Goal: Entertainment & Leisure: Browse casually

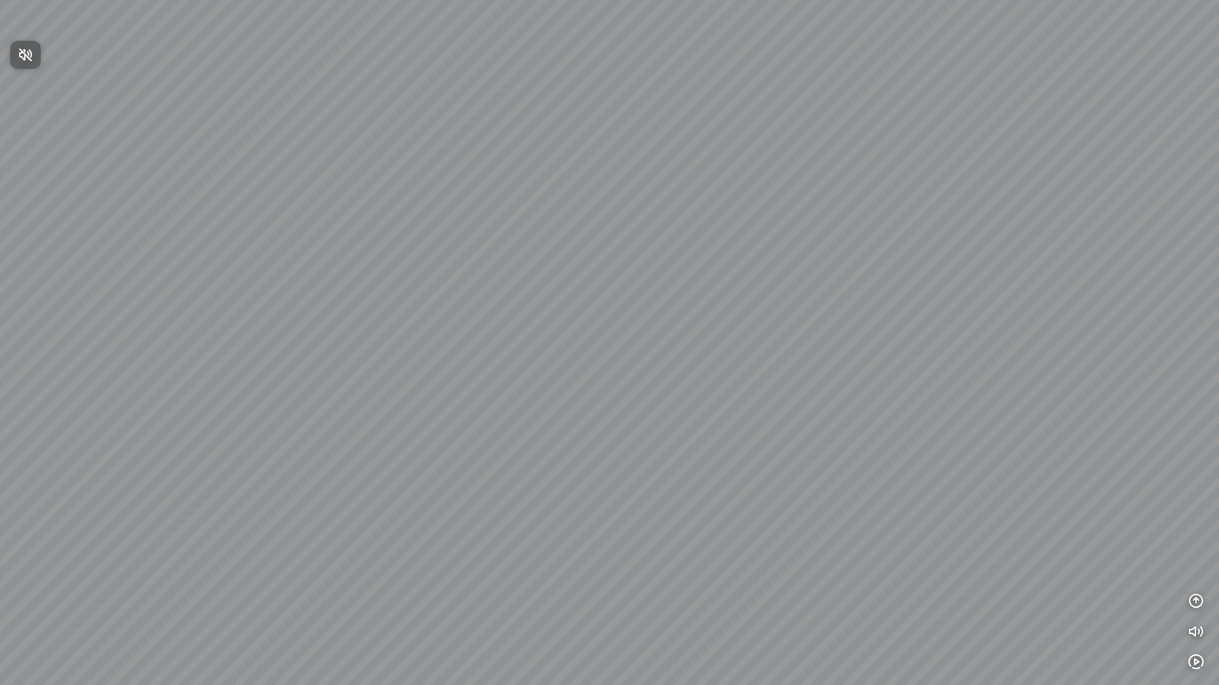
drag, startPoint x: 519, startPoint y: 351, endPoint x: 501, endPoint y: 251, distance: 101.0
click at [501, 251] on div at bounding box center [609, 342] width 1219 height 685
drag, startPoint x: 505, startPoint y: 387, endPoint x: 540, endPoint y: 456, distance: 77.0
click at [540, 456] on div at bounding box center [609, 342] width 1219 height 685
drag, startPoint x: 803, startPoint y: 365, endPoint x: 798, endPoint y: 402, distance: 37.3
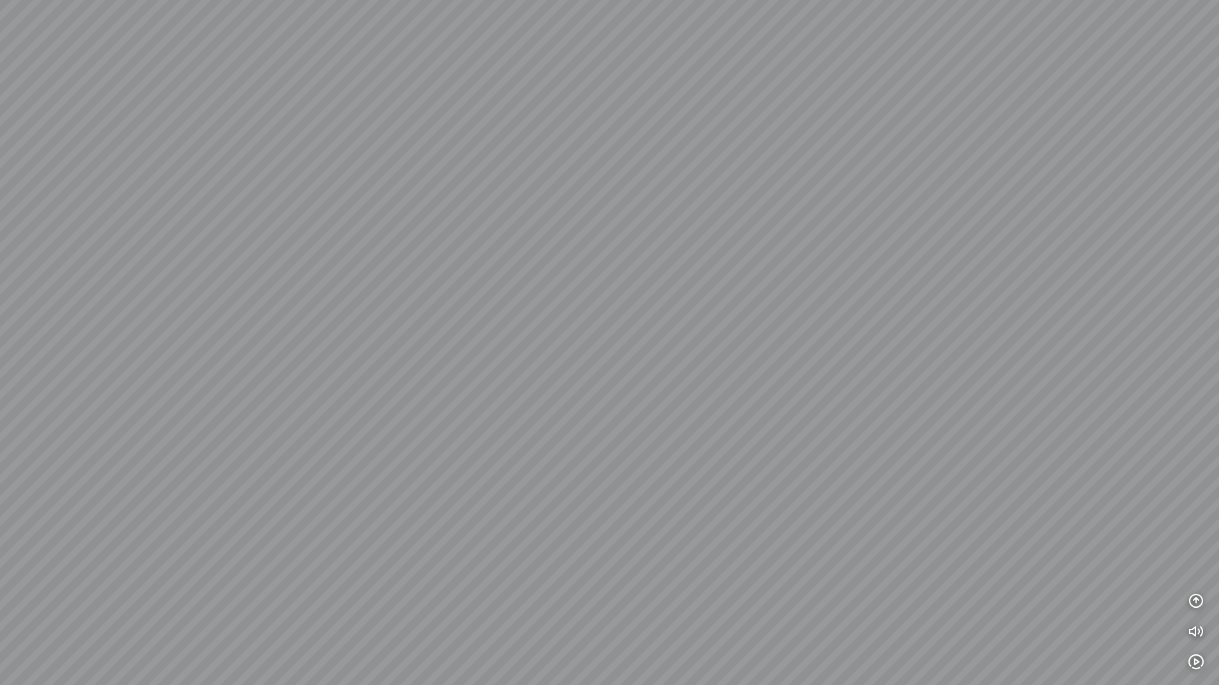
click at [816, 413] on div at bounding box center [609, 342] width 1219 height 685
drag, startPoint x: 786, startPoint y: 396, endPoint x: 658, endPoint y: 365, distance: 131.8
click at [760, 371] on div at bounding box center [609, 342] width 1219 height 685
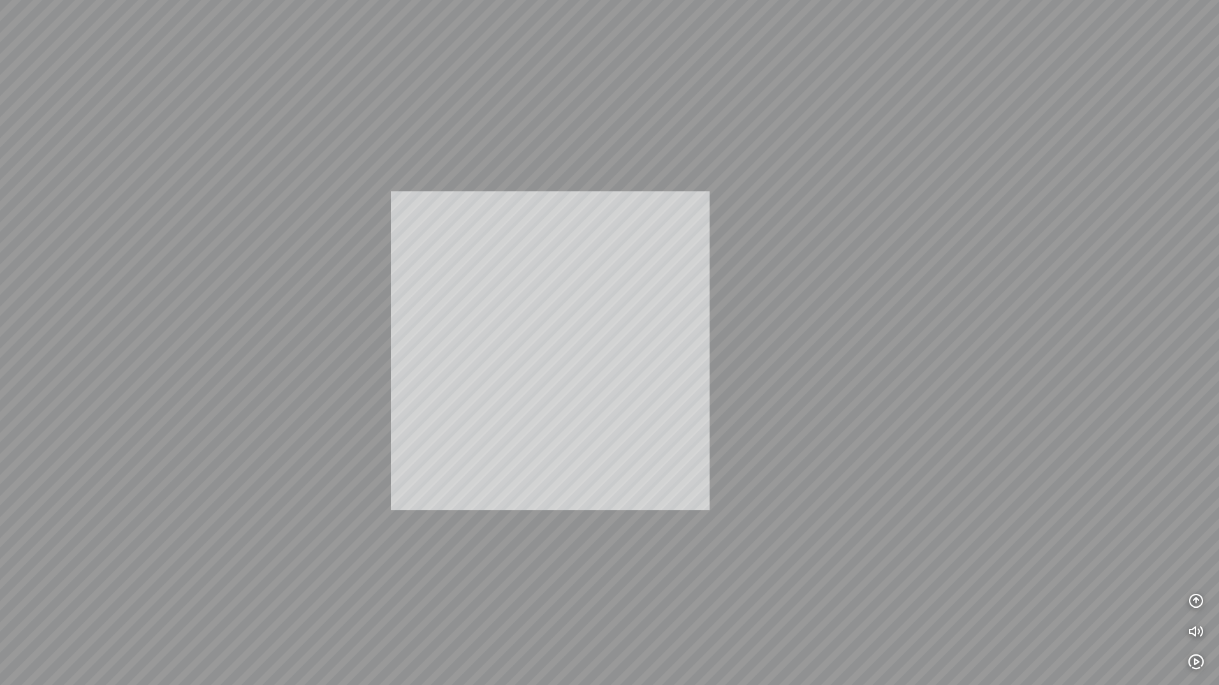
click at [623, 364] on div "INFO: krpano 1.20.8 (build [DATE]) INFO: HTML5/Desktop - Microsoft Edge 140.0 -…" at bounding box center [609, 342] width 1219 height 685
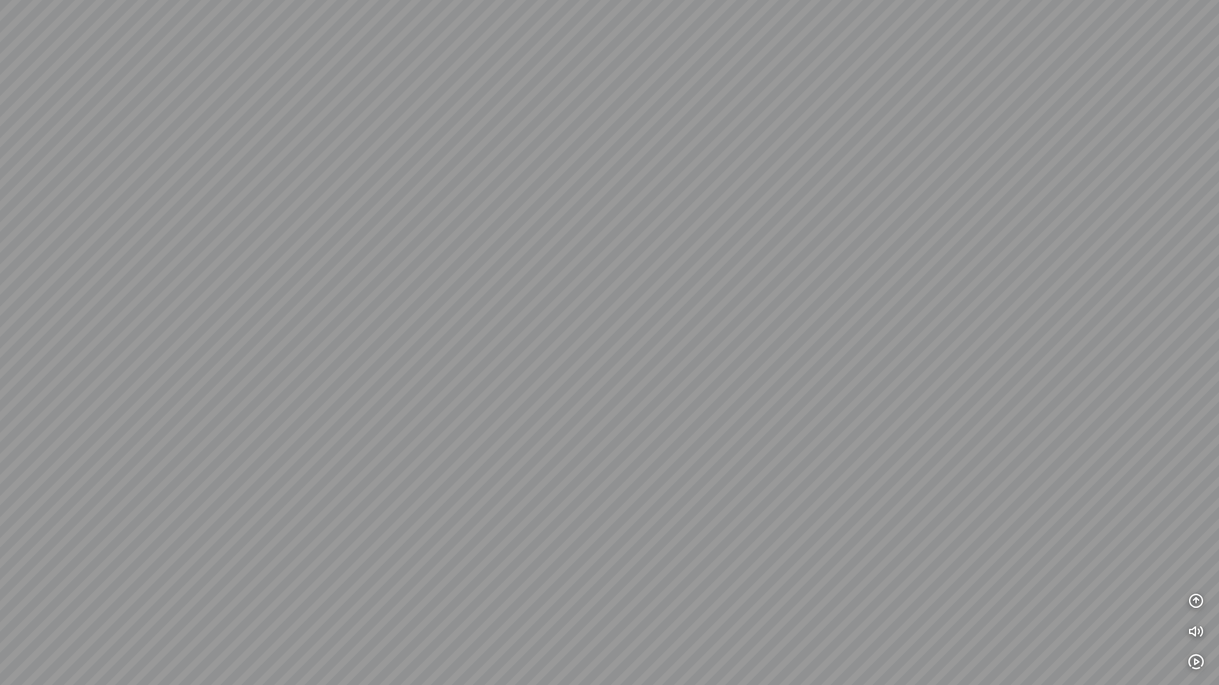
drag, startPoint x: 656, startPoint y: 394, endPoint x: 667, endPoint y: 446, distance: 53.4
click at [667, 446] on div at bounding box center [609, 342] width 1219 height 685
drag, startPoint x: 737, startPoint y: 443, endPoint x: 753, endPoint y: 442, distance: 16.6
click at [753, 442] on div at bounding box center [609, 342] width 1219 height 685
drag, startPoint x: 754, startPoint y: 441, endPoint x: 637, endPoint y: 424, distance: 118.0
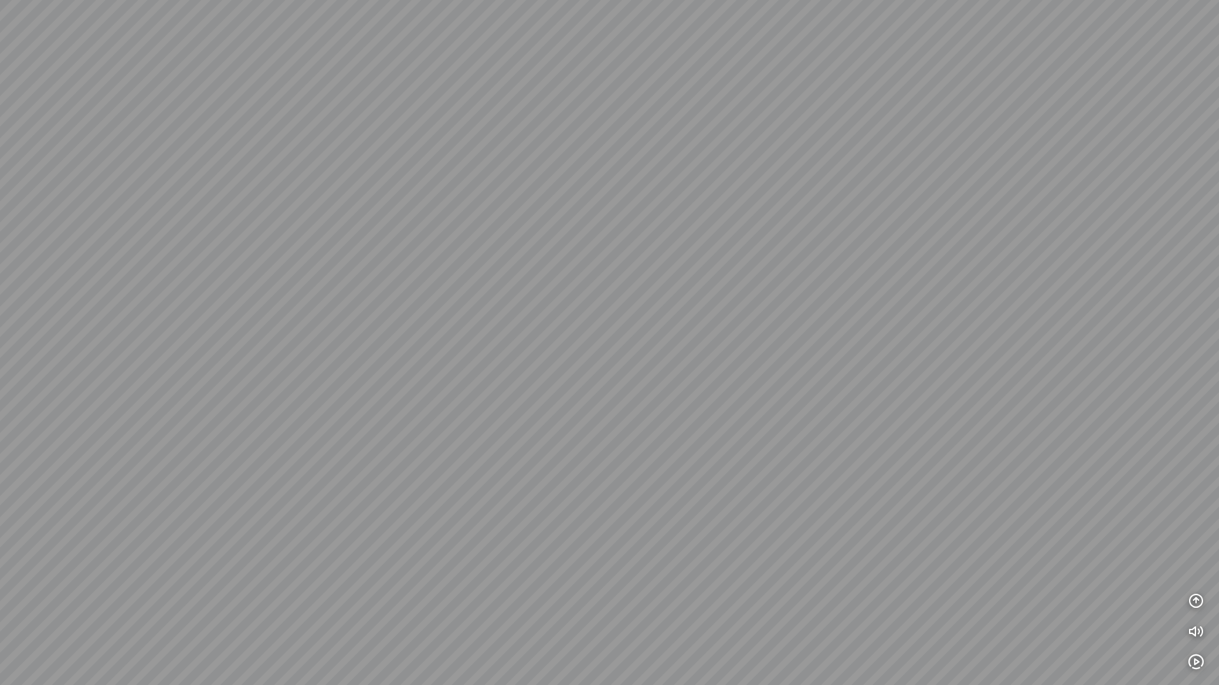
click at [637, 424] on div at bounding box center [609, 342] width 1219 height 685
drag, startPoint x: 743, startPoint y: 340, endPoint x: 822, endPoint y: 393, distance: 94.6
click at [822, 393] on div at bounding box center [609, 342] width 1219 height 685
click at [1199, 659] on icon "button" at bounding box center [1196, 661] width 15 height 15
drag, startPoint x: 777, startPoint y: 414, endPoint x: 767, endPoint y: 398, distance: 19.3
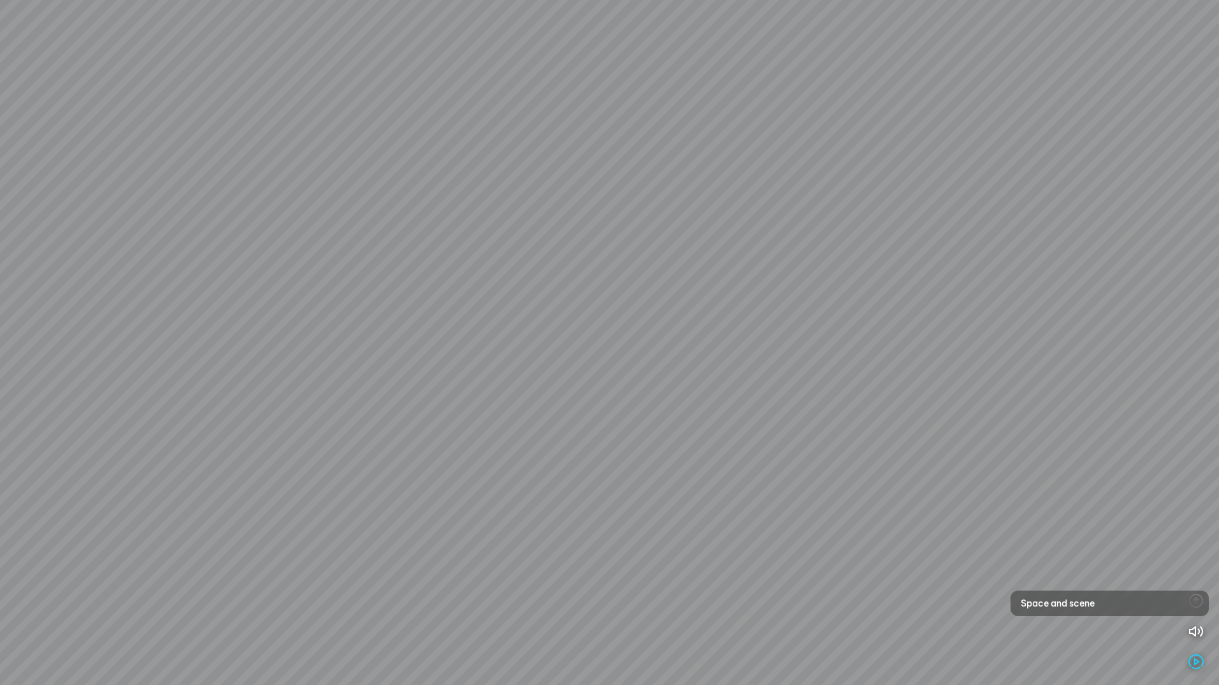
click at [767, 398] on div at bounding box center [609, 342] width 1219 height 685
click at [1135, 599] on div "Space and scene" at bounding box center [1110, 604] width 198 height 26
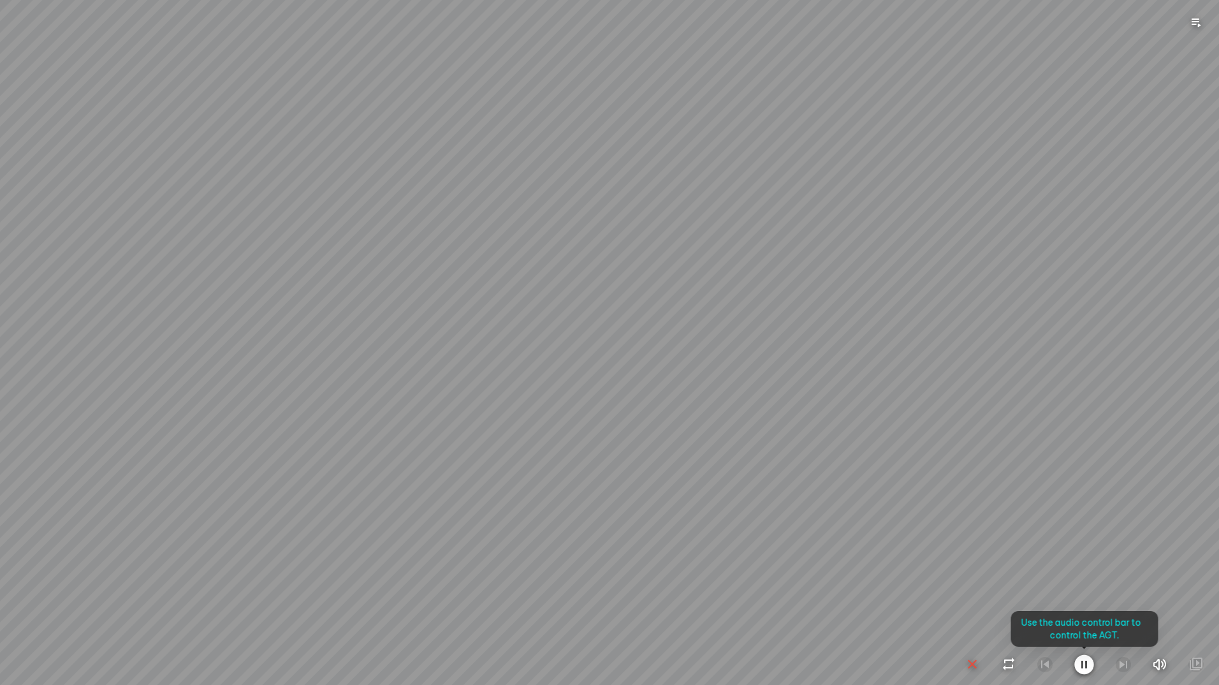
click at [707, 450] on div at bounding box center [609, 342] width 1219 height 685
drag, startPoint x: 707, startPoint y: 450, endPoint x: 741, endPoint y: 477, distance: 43.5
click at [741, 477] on div at bounding box center [609, 342] width 1219 height 685
click at [1084, 670] on icon "button" at bounding box center [1085, 664] width 20 height 20
click at [1079, 662] on icon "button" at bounding box center [1084, 664] width 15 height 15
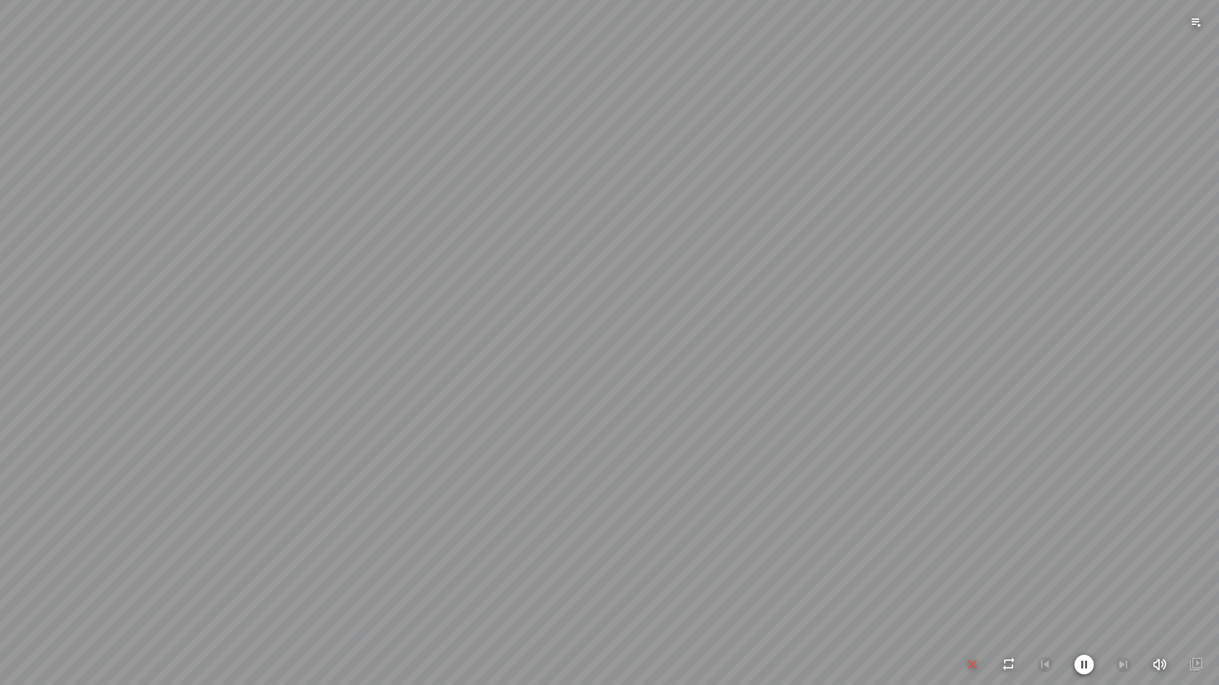
click at [1084, 668] on icon "button" at bounding box center [1085, 664] width 20 height 20
drag, startPoint x: 795, startPoint y: 427, endPoint x: 807, endPoint y: 397, distance: 32.9
click at [807, 397] on div at bounding box center [609, 342] width 1219 height 685
drag, startPoint x: 664, startPoint y: 372, endPoint x: 652, endPoint y: 364, distance: 14.5
click at [652, 364] on div at bounding box center [609, 342] width 1219 height 685
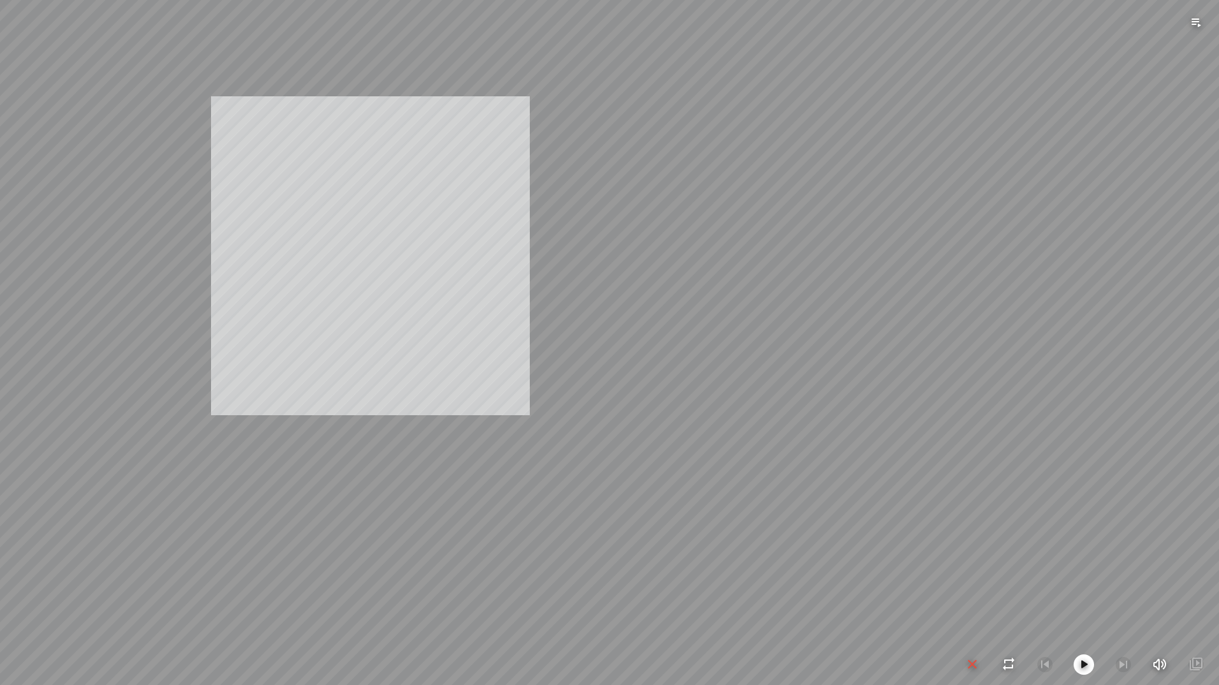
click at [390, 234] on div "INFO: krpano 1.20.8 (build [DATE]) INFO: HTML5/Desktop - Microsoft Edge 140.0 -…" at bounding box center [609, 342] width 1219 height 685
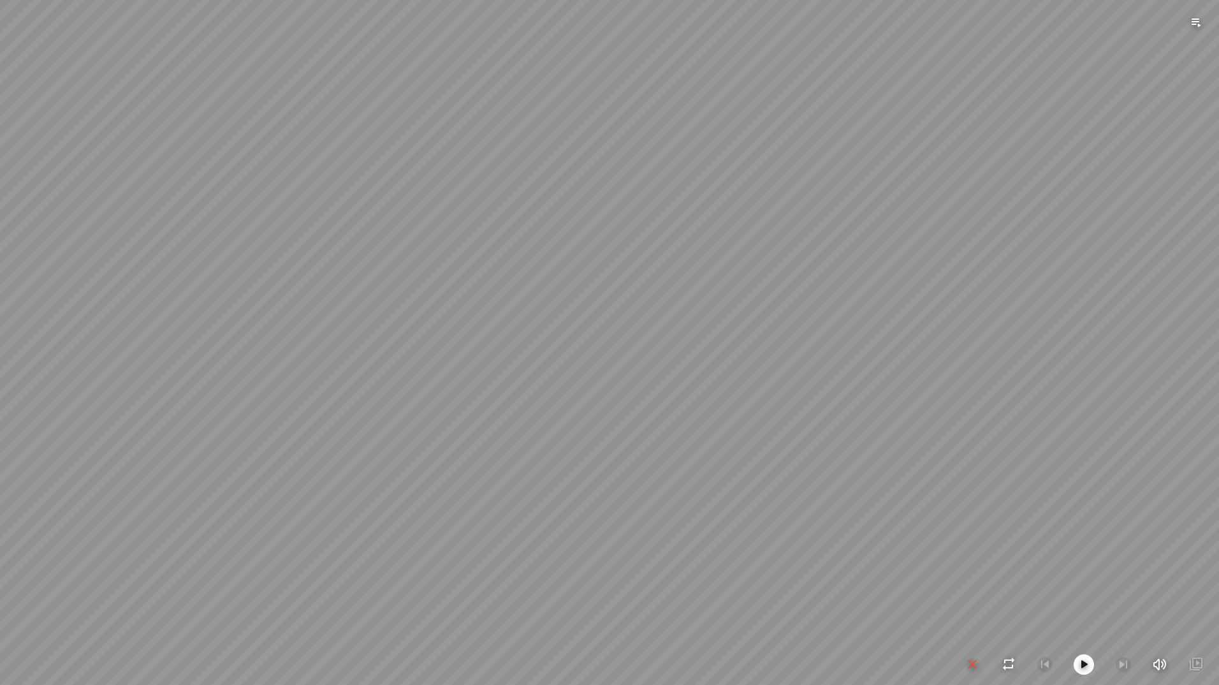
drag, startPoint x: 383, startPoint y: 376, endPoint x: 410, endPoint y: 424, distance: 55.1
click at [410, 424] on div at bounding box center [609, 342] width 1219 height 685
drag, startPoint x: 401, startPoint y: 356, endPoint x: 581, endPoint y: 402, distance: 185.8
click at [581, 402] on div at bounding box center [609, 342] width 1219 height 685
drag, startPoint x: 634, startPoint y: 397, endPoint x: 644, endPoint y: 397, distance: 9.6
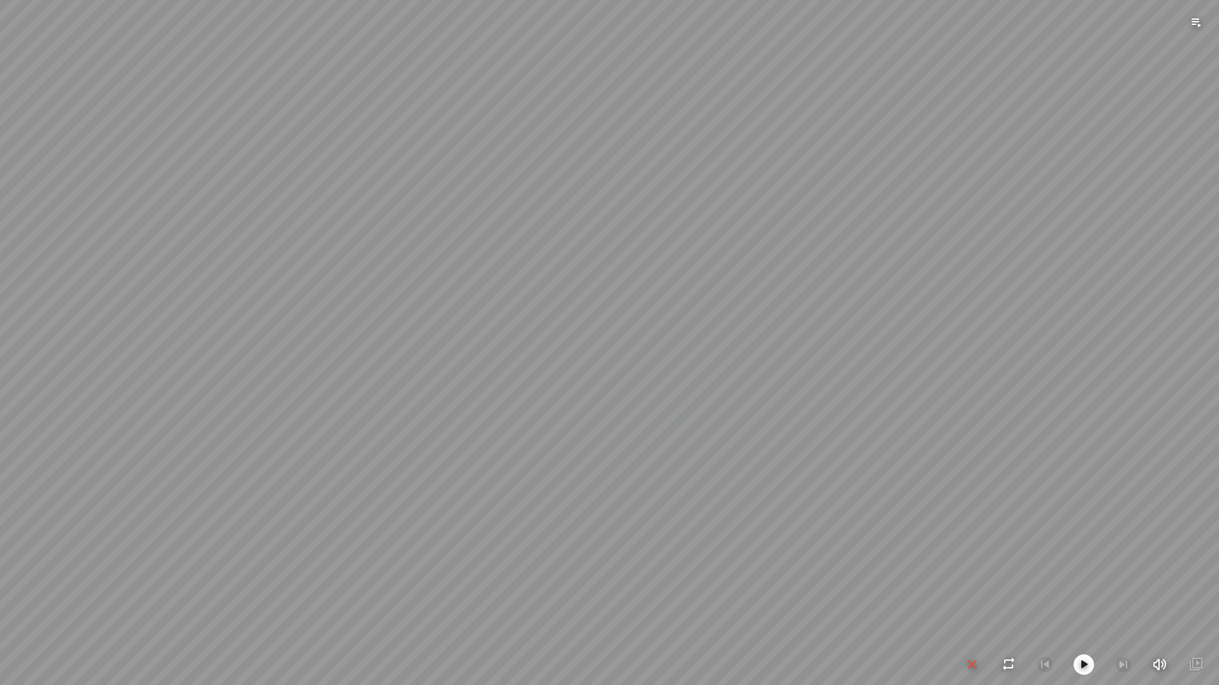
click at [642, 397] on div at bounding box center [609, 342] width 1219 height 685
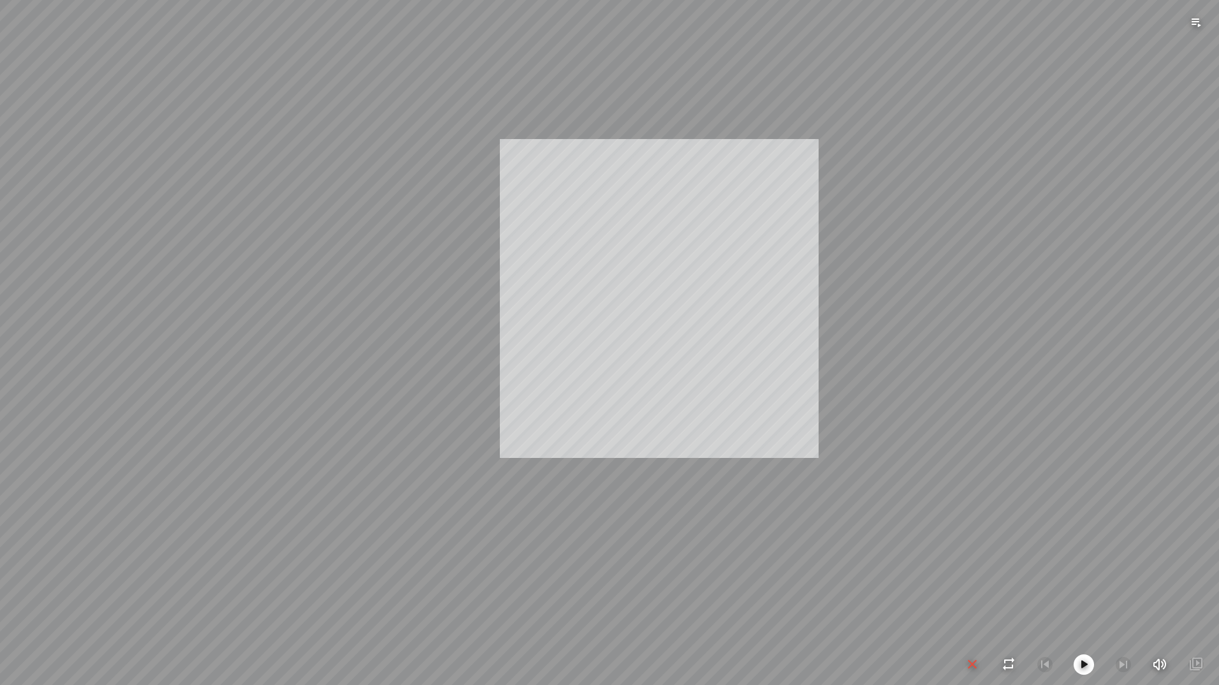
click at [653, 309] on div "INFO: krpano 1.20.8 (build [DATE]) INFO: HTML5/Desktop - Microsoft Edge 140.0 -…" at bounding box center [609, 342] width 1219 height 685
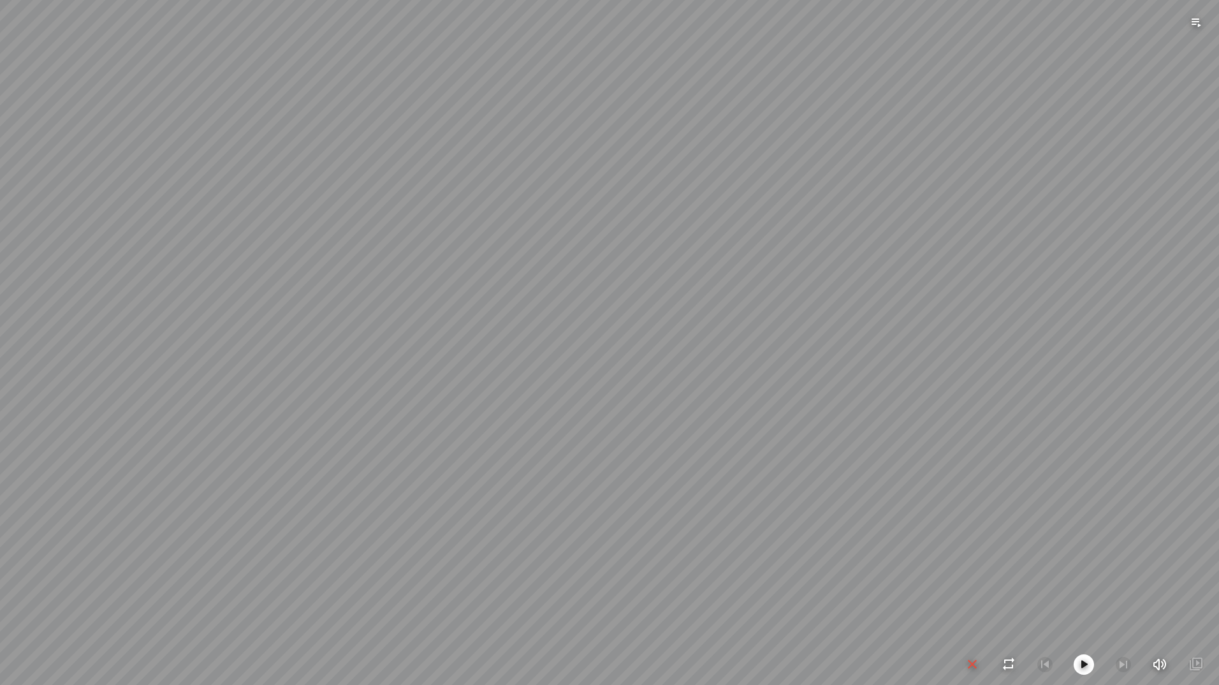
drag, startPoint x: 664, startPoint y: 332, endPoint x: 510, endPoint y: 228, distance: 186.1
click at [510, 228] on div at bounding box center [609, 342] width 1219 height 685
drag, startPoint x: 561, startPoint y: 443, endPoint x: 580, endPoint y: 534, distance: 93.3
click at [580, 534] on div at bounding box center [609, 342] width 1219 height 685
drag, startPoint x: 570, startPoint y: 477, endPoint x: 496, endPoint y: 446, distance: 80.7
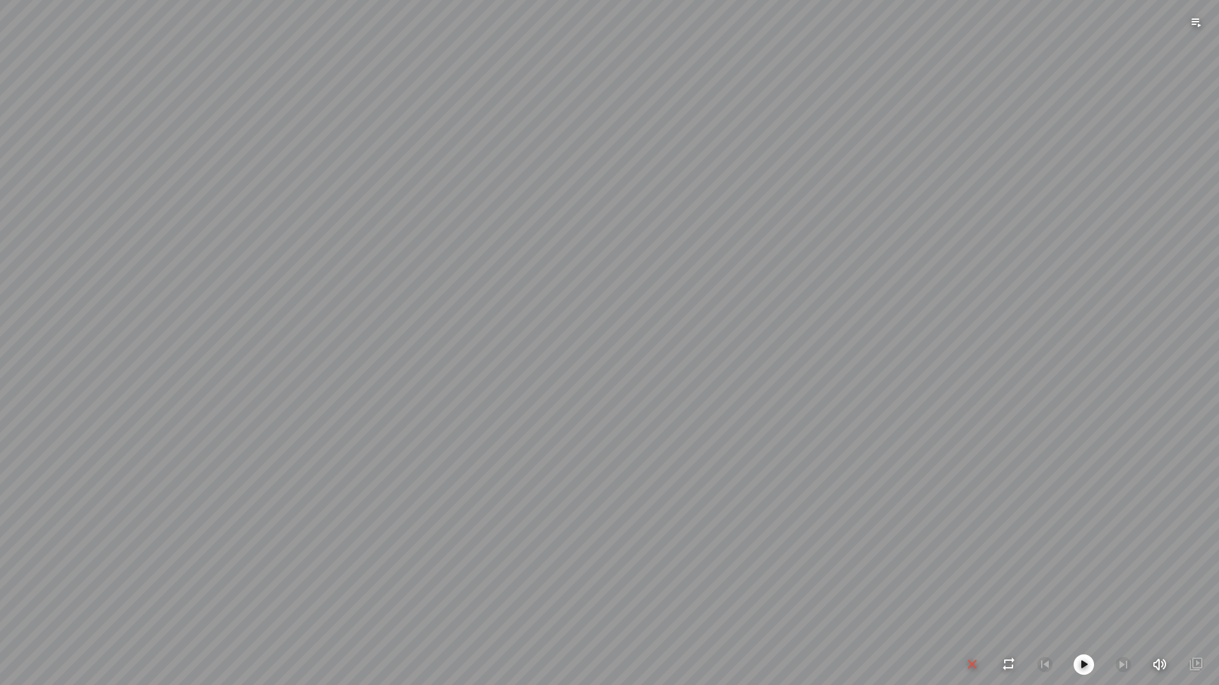
click at [495, 446] on div at bounding box center [609, 342] width 1219 height 685
drag, startPoint x: 710, startPoint y: 434, endPoint x: 577, endPoint y: 433, distance: 132.7
click at [577, 433] on div at bounding box center [609, 342] width 1219 height 685
drag, startPoint x: 673, startPoint y: 451, endPoint x: 596, endPoint y: 441, distance: 77.1
click at [596, 441] on div at bounding box center [609, 342] width 1219 height 685
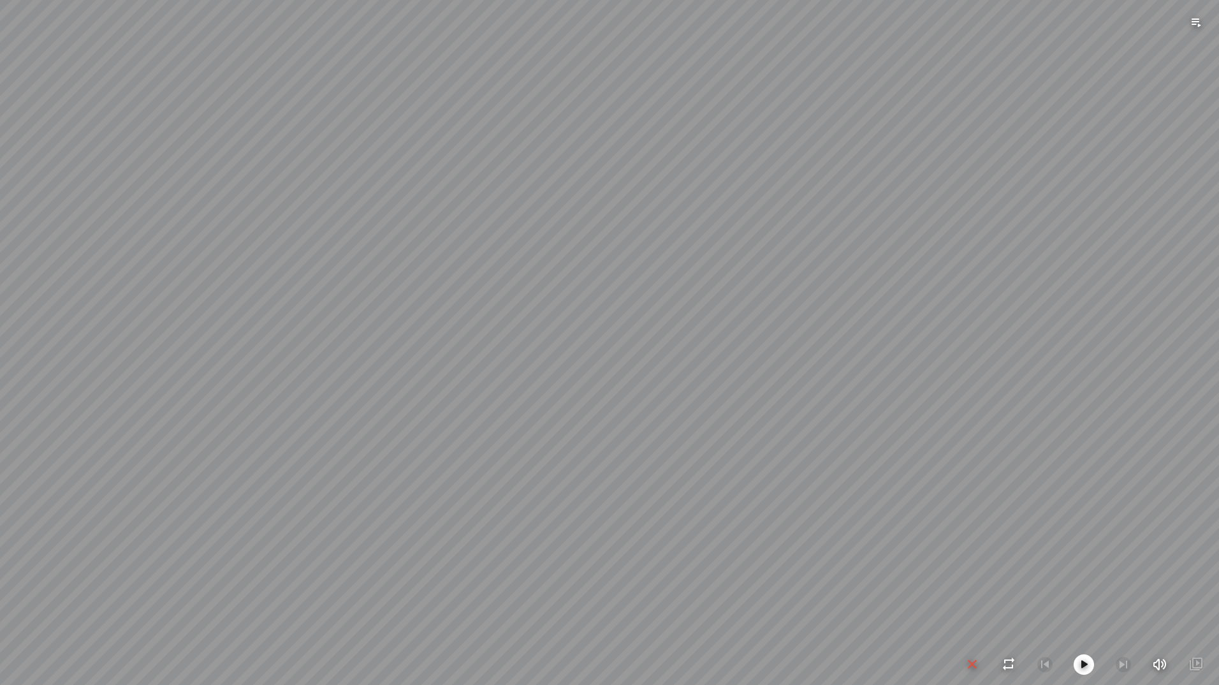
drag, startPoint x: 745, startPoint y: 490, endPoint x: 659, endPoint y: 482, distance: 85.9
click at [659, 482] on div at bounding box center [609, 342] width 1219 height 685
drag, startPoint x: 777, startPoint y: 496, endPoint x: 536, endPoint y: 493, distance: 240.5
click at [536, 493] on div at bounding box center [609, 342] width 1219 height 685
drag, startPoint x: 769, startPoint y: 516, endPoint x: 528, endPoint y: 475, distance: 243.9
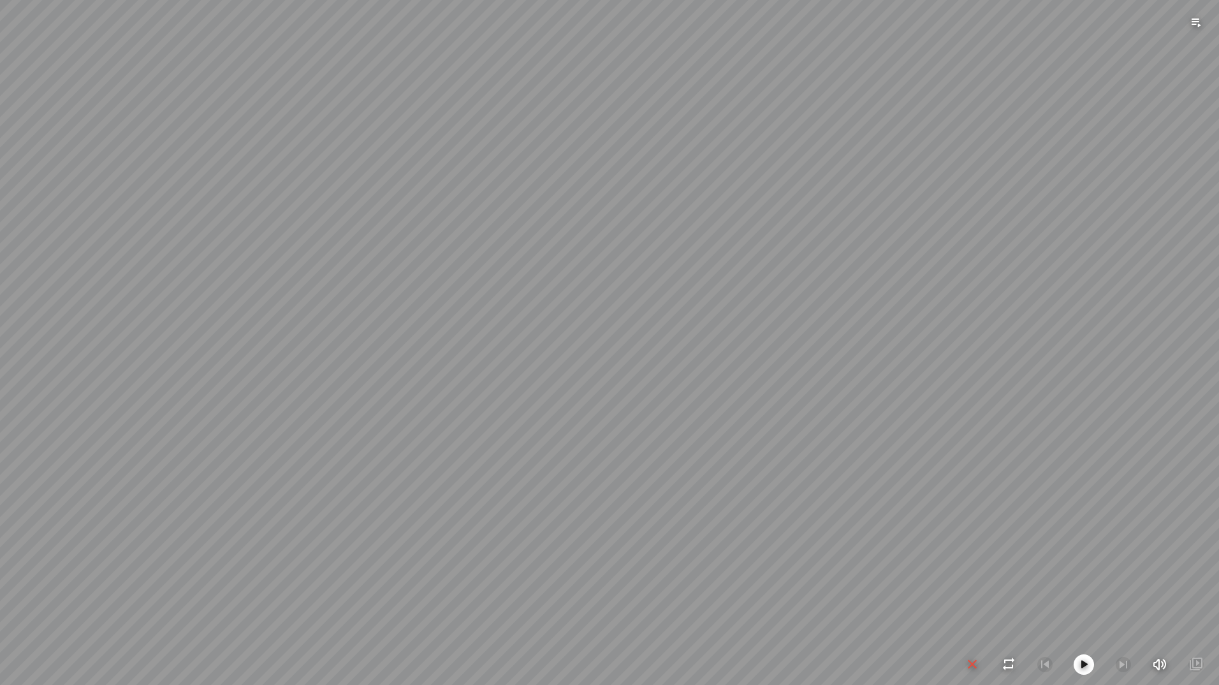
click at [528, 475] on div at bounding box center [609, 342] width 1219 height 685
drag, startPoint x: 976, startPoint y: 551, endPoint x: 795, endPoint y: 500, distance: 188.2
click at [795, 500] on div at bounding box center [609, 342] width 1219 height 685
drag, startPoint x: 1070, startPoint y: 523, endPoint x: 957, endPoint y: 530, distance: 113.1
click at [957, 530] on div at bounding box center [609, 342] width 1219 height 685
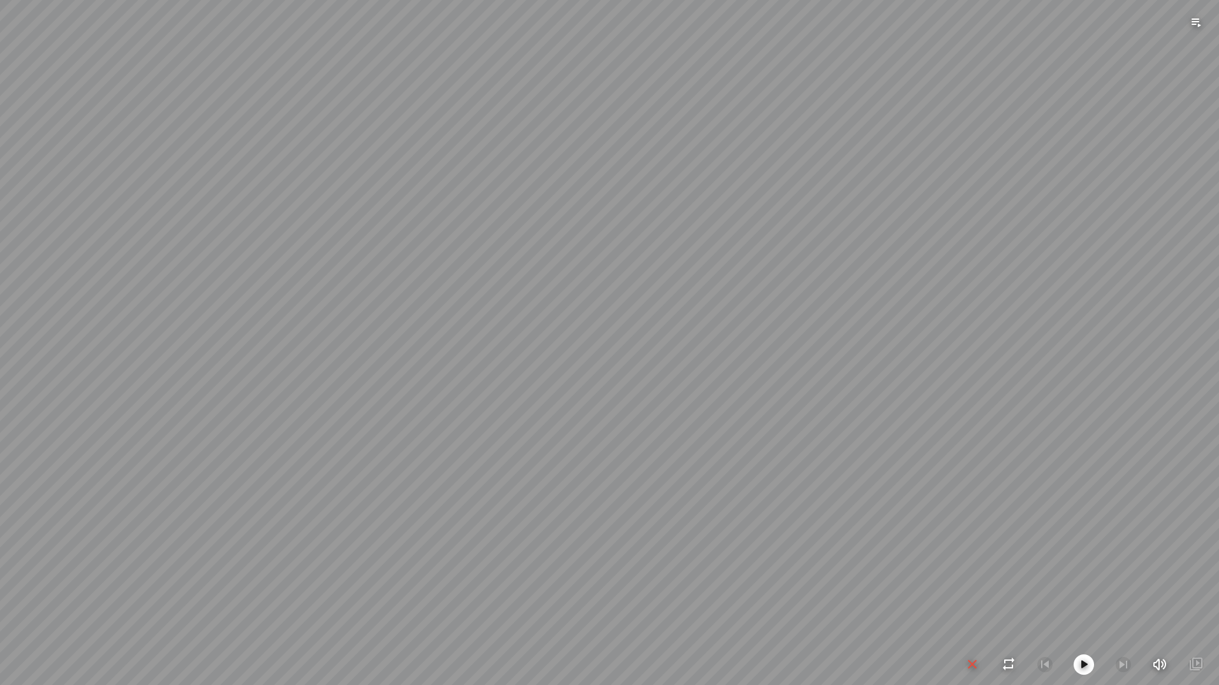
drag, startPoint x: 1061, startPoint y: 497, endPoint x: 854, endPoint y: 529, distance: 209.0
click at [854, 529] on div at bounding box center [609, 342] width 1219 height 685
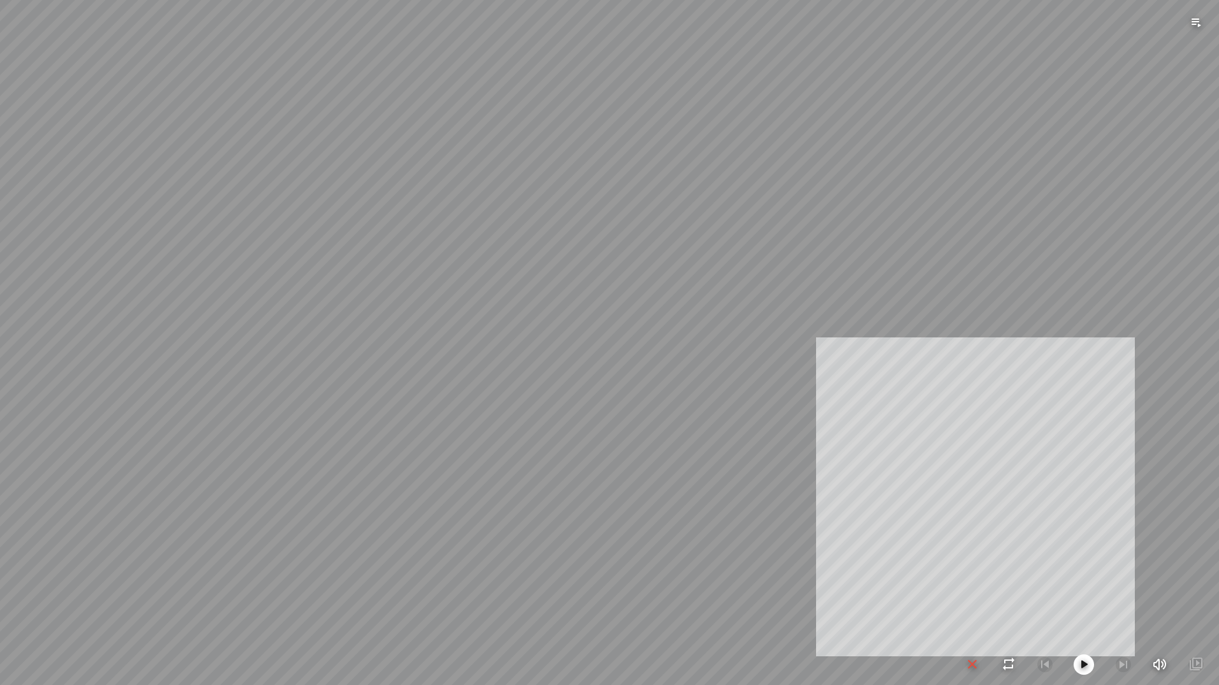
click at [925, 491] on div "INFO: krpano 1.20.8 (build [DATE]) INFO: HTML5/Desktop - Microsoft Edge 140.0 -…" at bounding box center [609, 342] width 1219 height 685
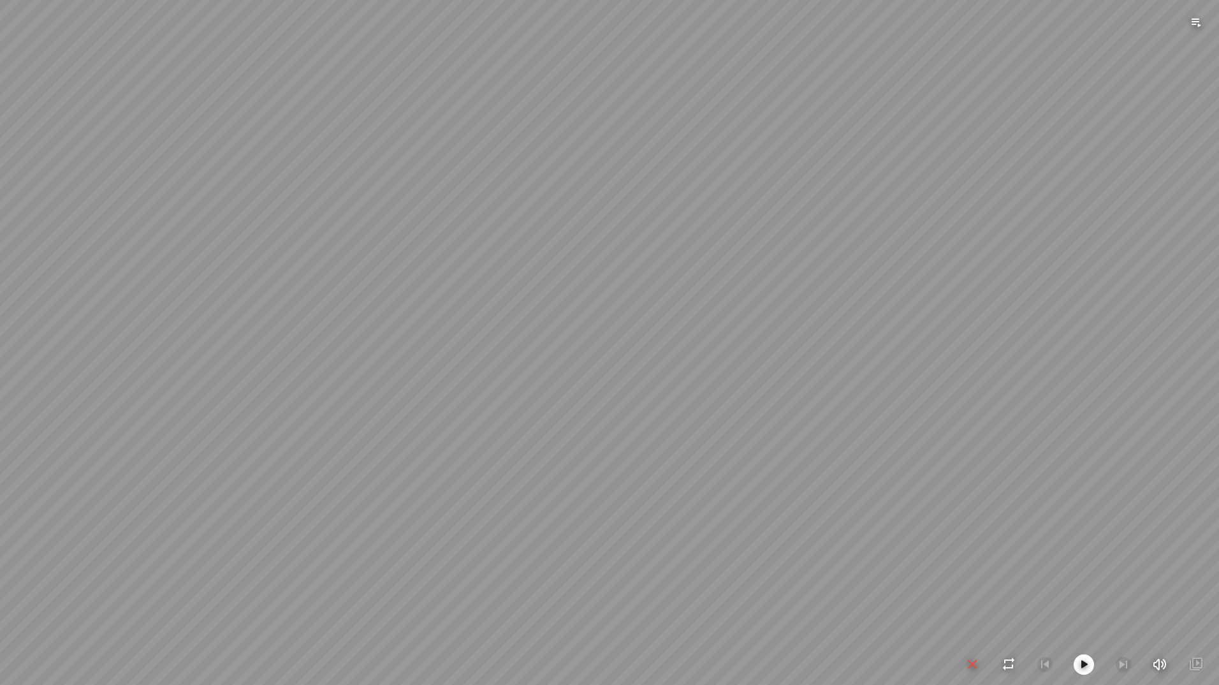
drag, startPoint x: 1050, startPoint y: 402, endPoint x: 925, endPoint y: 384, distance: 127.0
click at [925, 384] on div at bounding box center [609, 342] width 1219 height 685
drag, startPoint x: 890, startPoint y: 355, endPoint x: 888, endPoint y: 385, distance: 30.7
click at [888, 385] on div at bounding box center [609, 342] width 1219 height 685
drag, startPoint x: 837, startPoint y: 353, endPoint x: 849, endPoint y: 344, distance: 15.4
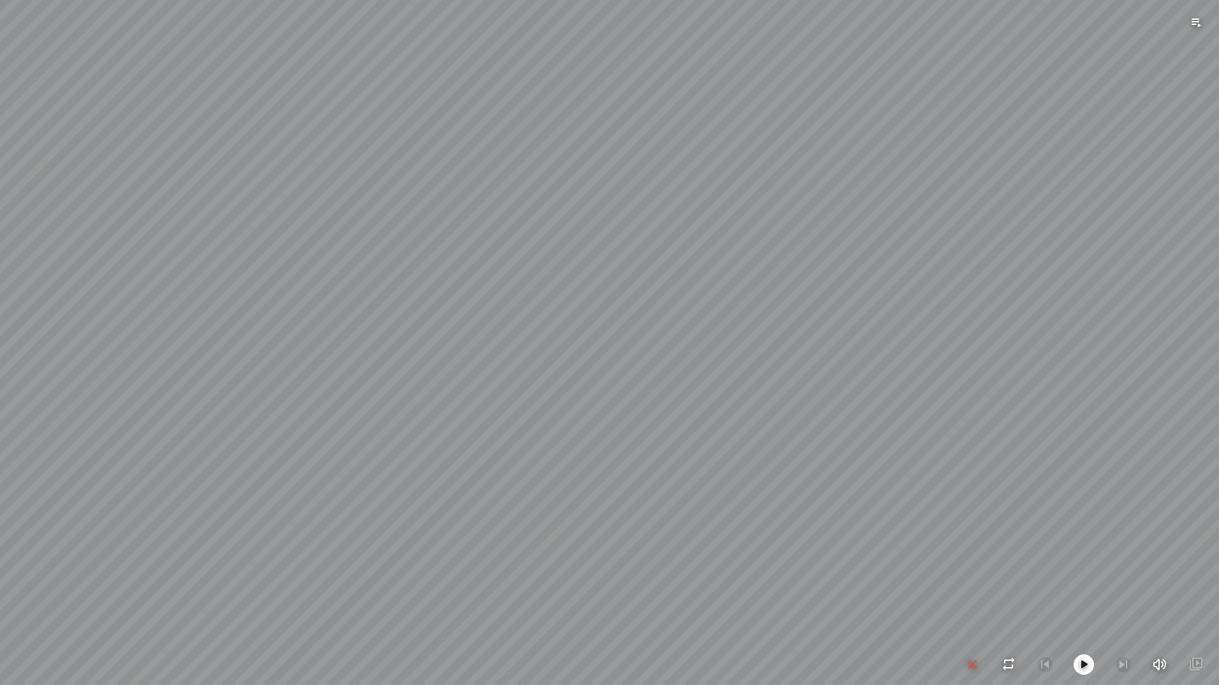
click at [849, 344] on div at bounding box center [609, 342] width 1219 height 685
